Goal: Task Accomplishment & Management: Use online tool/utility

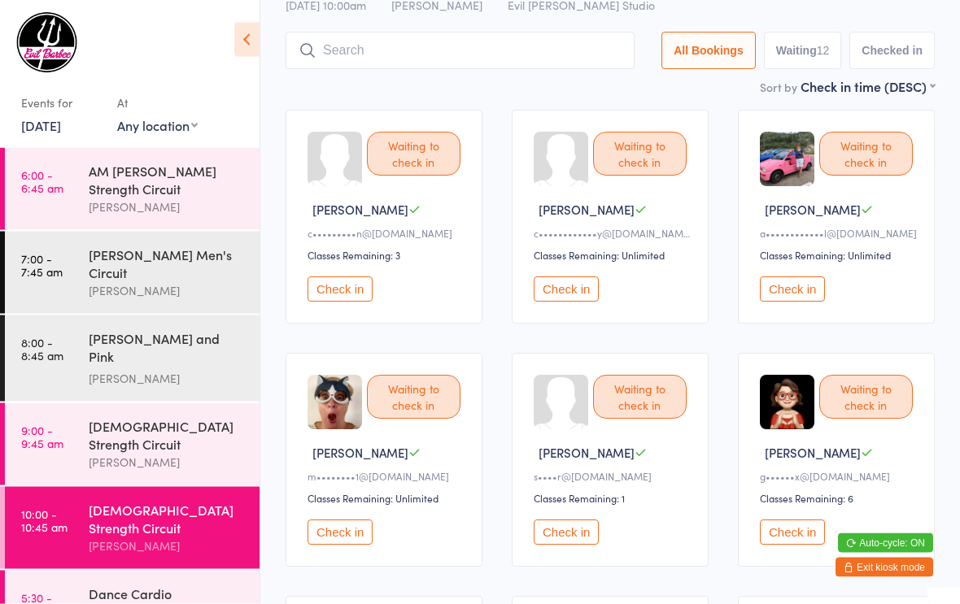
scroll to position [84, 0]
click at [347, 543] on button "Check in" at bounding box center [339, 532] width 65 height 25
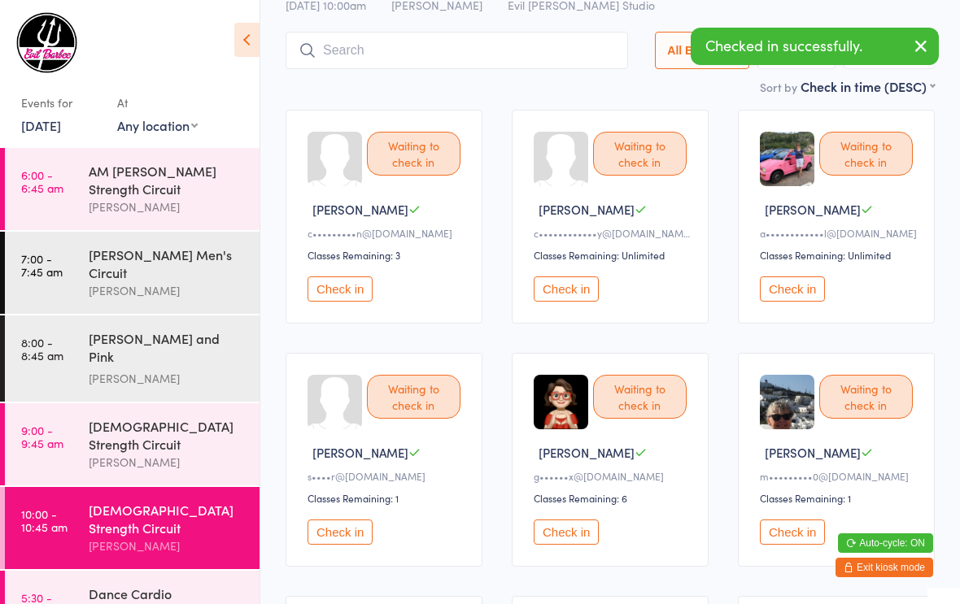
click at [124, 417] on div "[DEMOGRAPHIC_DATA] Strength Circuit" at bounding box center [167, 435] width 157 height 36
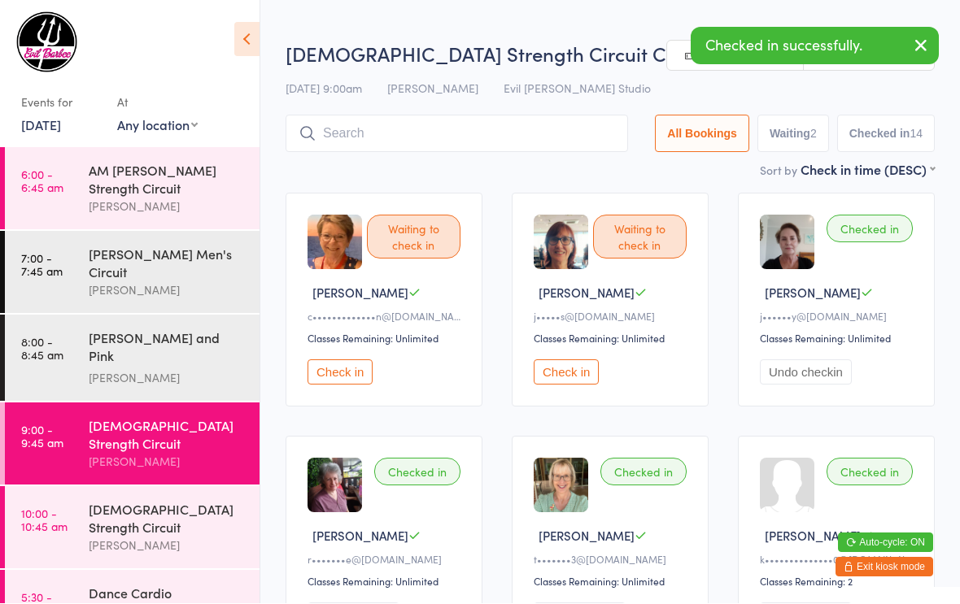
scroll to position [1, 0]
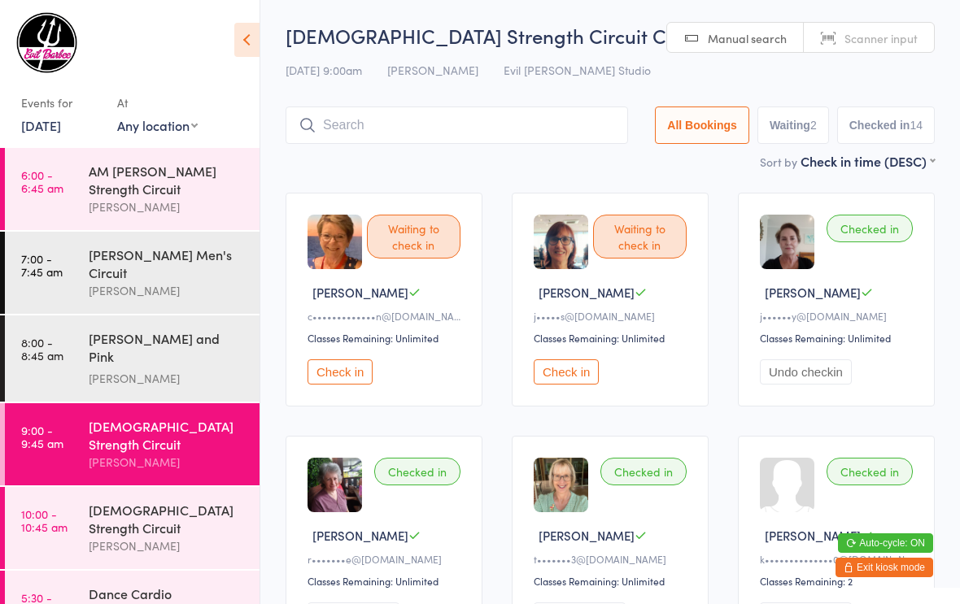
click at [355, 369] on button "Check in" at bounding box center [339, 372] width 65 height 25
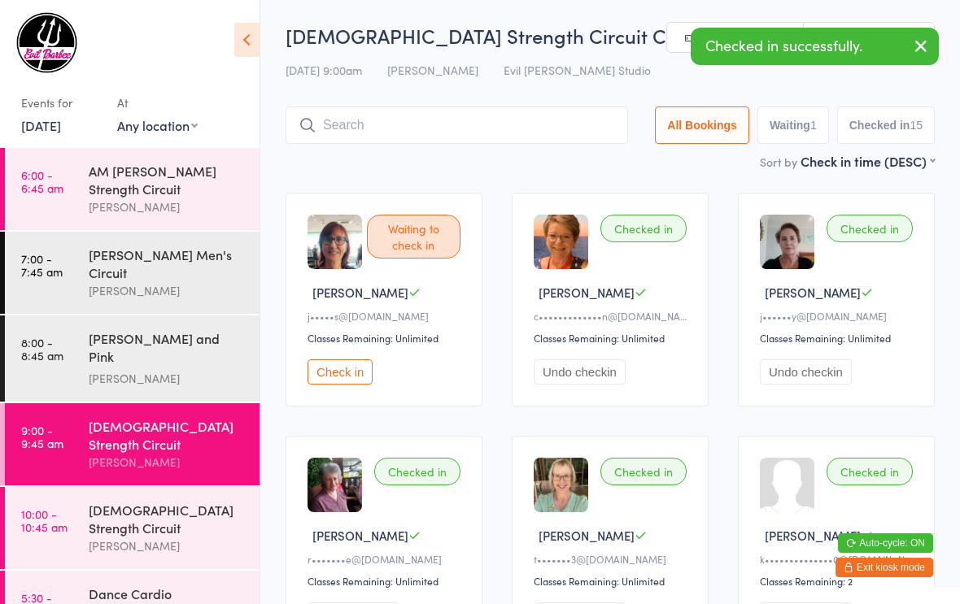
click at [342, 385] on button "Check in" at bounding box center [339, 372] width 65 height 25
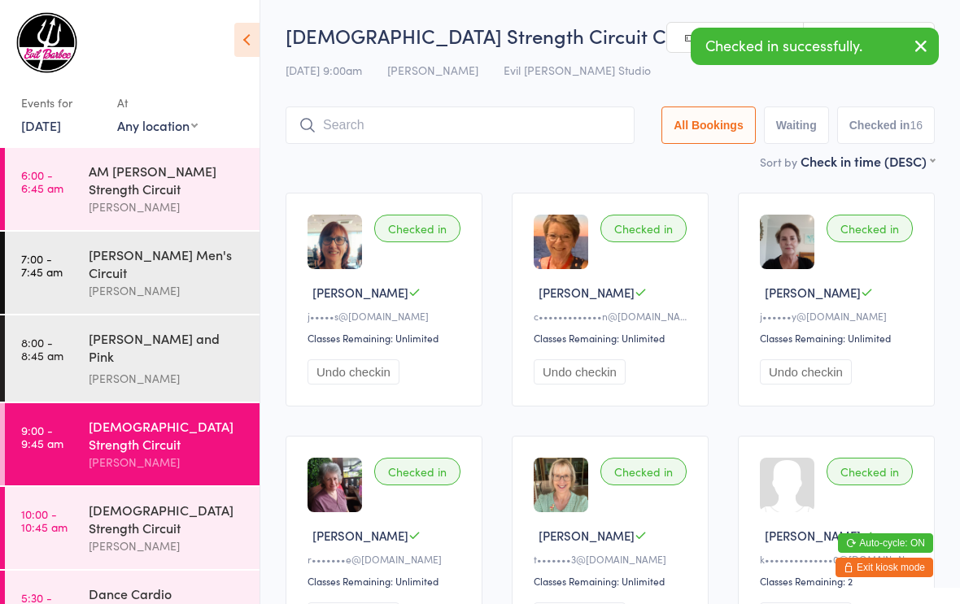
click at [162, 501] on div "[DEMOGRAPHIC_DATA] Strength Circuit" at bounding box center [167, 519] width 157 height 36
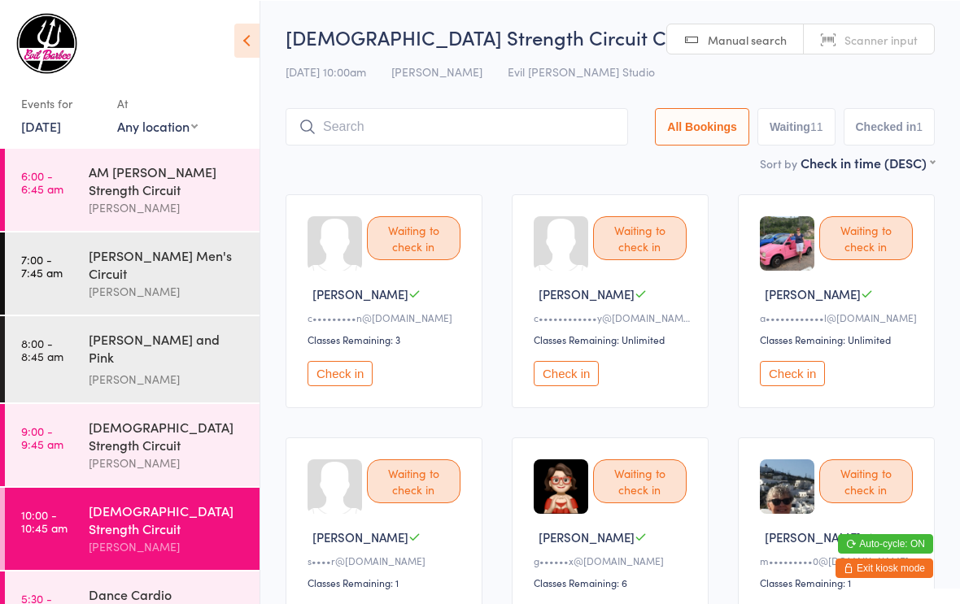
click at [366, 125] on input "search" at bounding box center [457, 125] width 342 height 37
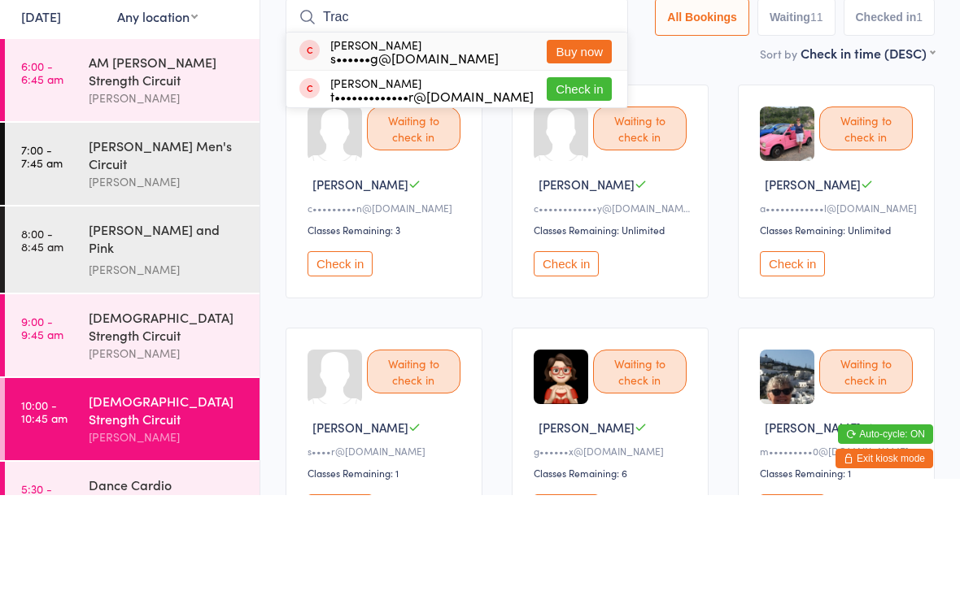
type input "Trac"
click at [579, 186] on button "Check in" at bounding box center [579, 198] width 65 height 24
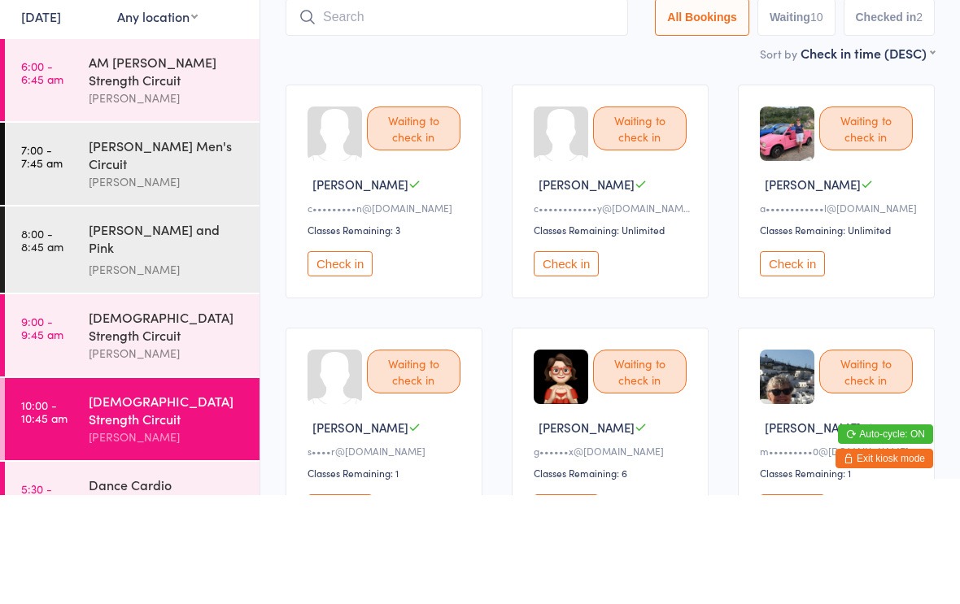
scroll to position [109, 0]
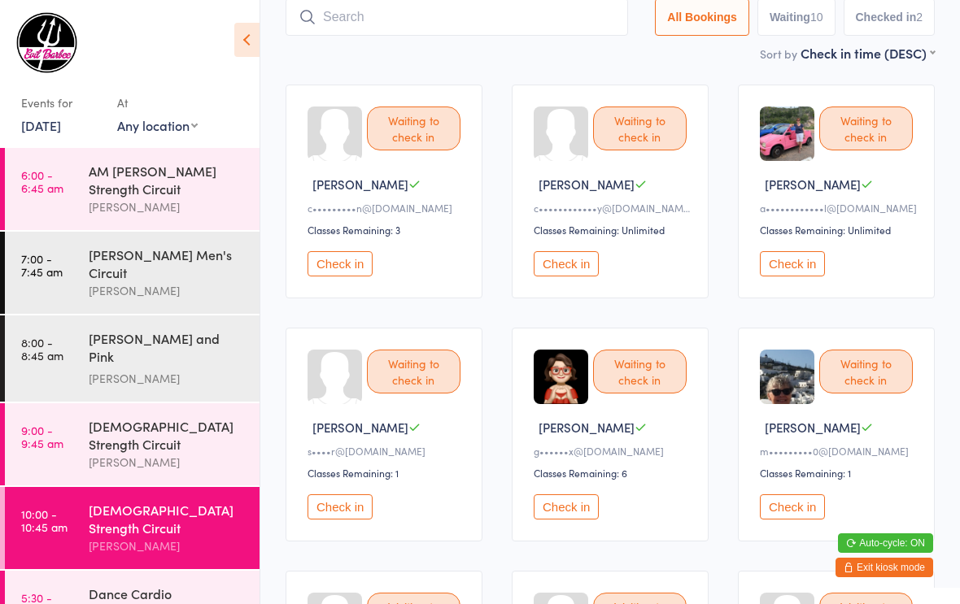
click at [560, 516] on button "Check in" at bounding box center [566, 507] width 65 height 25
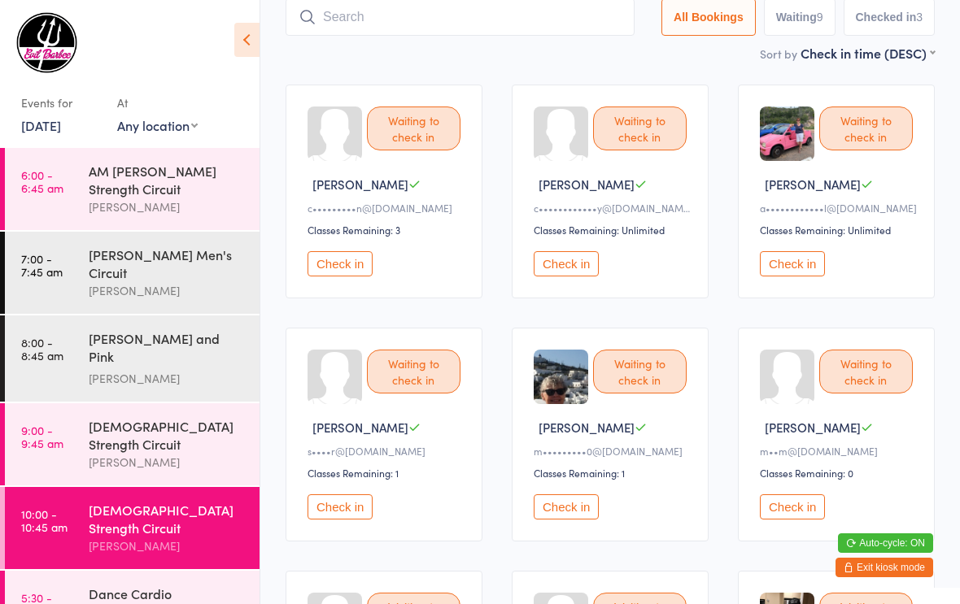
click at [799, 263] on button "Check in" at bounding box center [792, 263] width 65 height 25
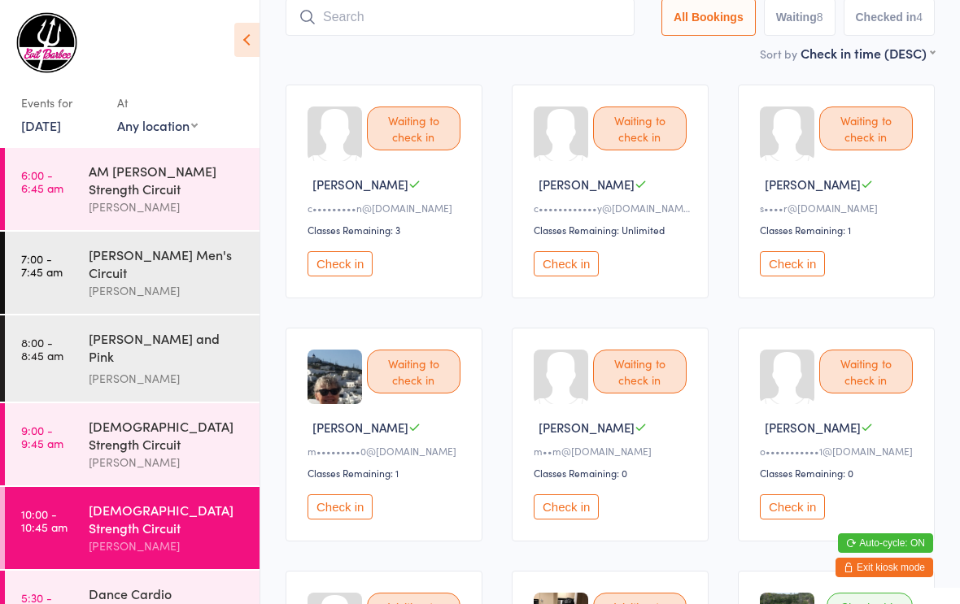
click at [347, 517] on button "Check in" at bounding box center [339, 507] width 65 height 25
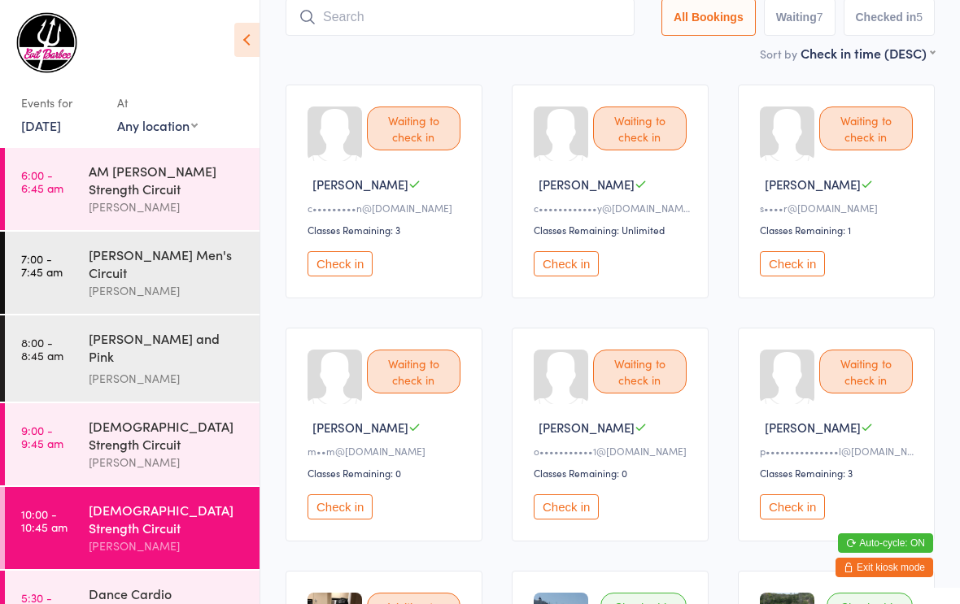
click at [569, 510] on button "Check in" at bounding box center [566, 507] width 65 height 25
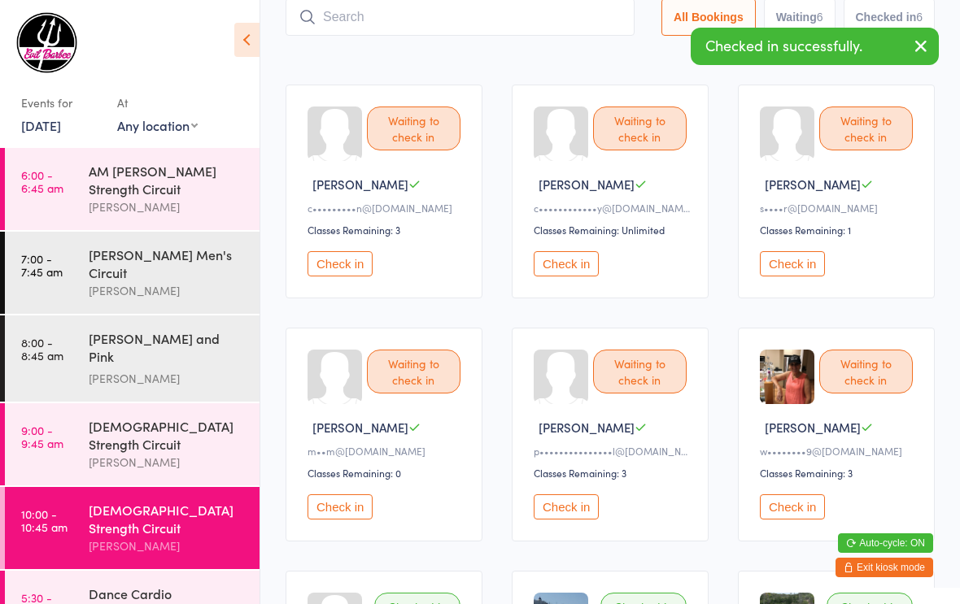
click at [577, 520] on button "Check in" at bounding box center [566, 507] width 65 height 25
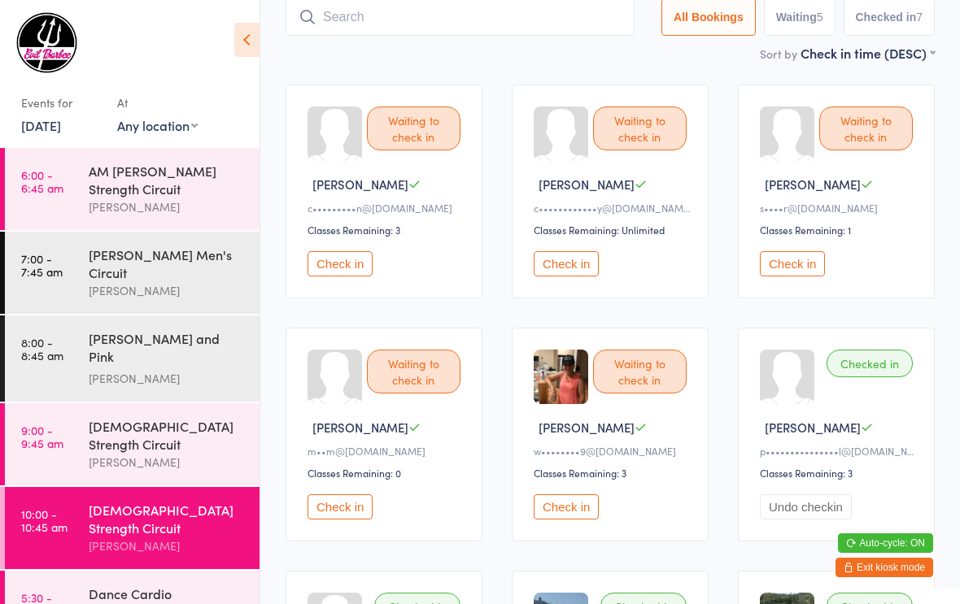
click at [579, 260] on button "Check in" at bounding box center [566, 263] width 65 height 25
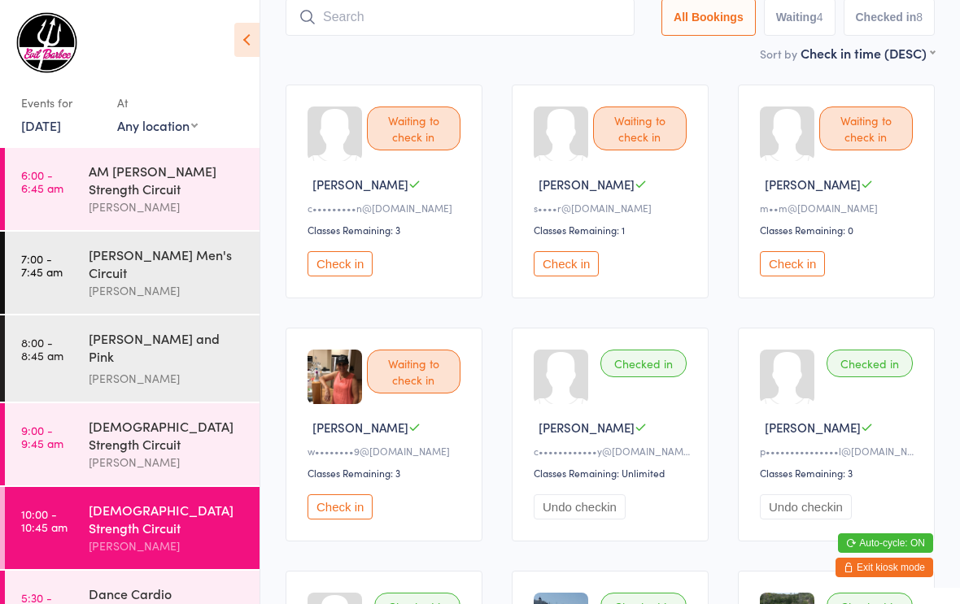
click at [886, 368] on div "Checked in" at bounding box center [870, 364] width 86 height 28
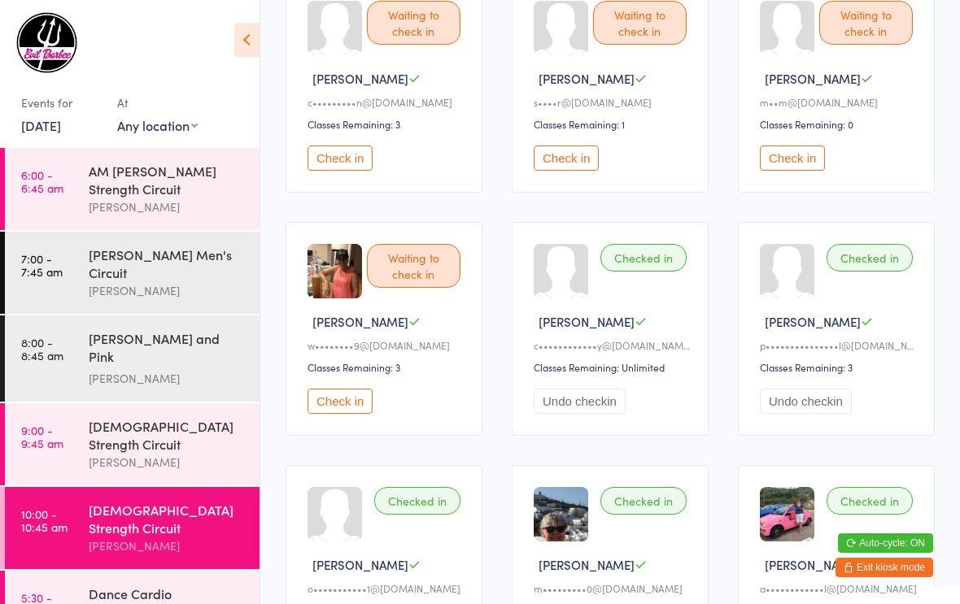
scroll to position [214, 0]
click at [874, 264] on div "Checked in" at bounding box center [870, 259] width 86 height 28
click at [783, 161] on button "Check in" at bounding box center [792, 158] width 65 height 25
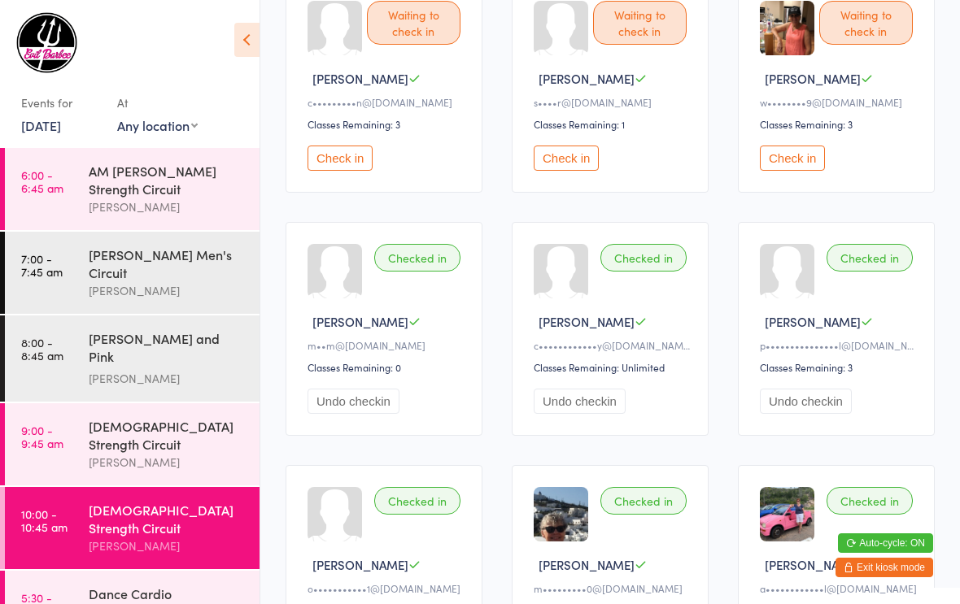
click at [587, 167] on button "Check in" at bounding box center [566, 158] width 65 height 25
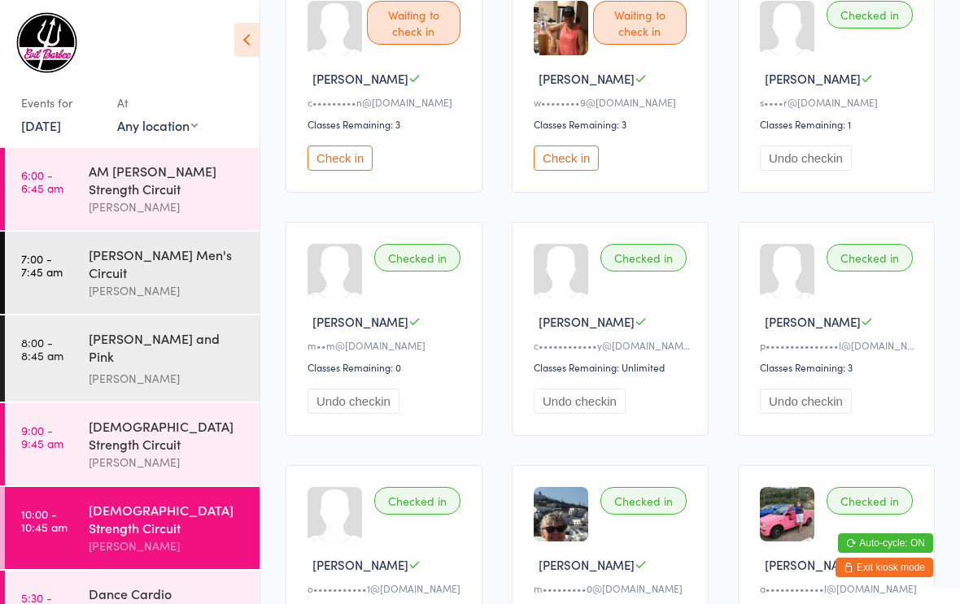
click at [347, 168] on button "Check in" at bounding box center [339, 158] width 65 height 25
